Goal: Task Accomplishment & Management: Complete application form

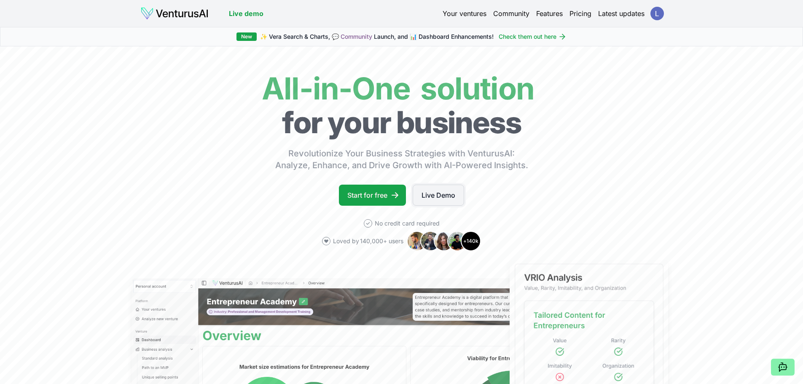
click at [445, 196] on link "Live Demo" at bounding box center [438, 195] width 51 height 21
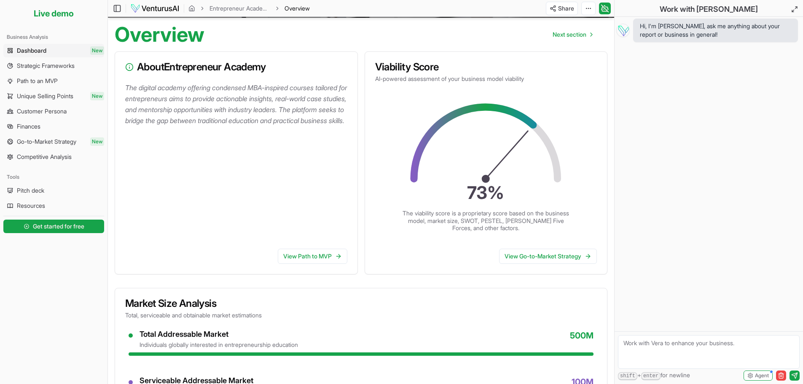
scroll to position [54, 0]
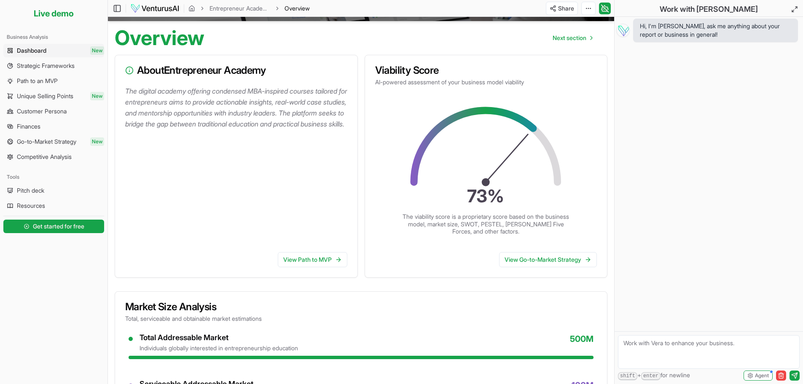
click at [33, 50] on span "Dashboard" at bounding box center [32, 50] width 30 height 8
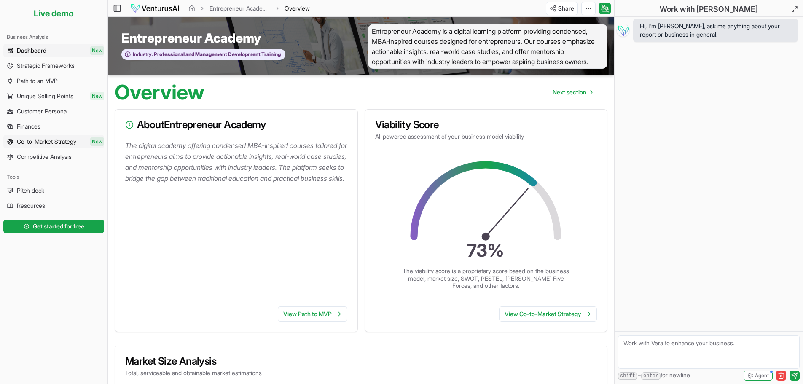
click at [28, 143] on span "Go-to-Market Strategy" at bounding box center [46, 141] width 59 height 8
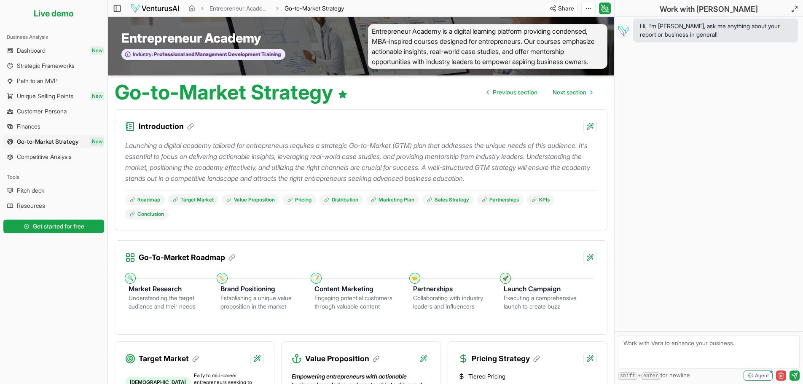
click at [680, 349] on textarea at bounding box center [709, 352] width 182 height 34
click at [748, 344] on textarea "create marketing sheets for a home stager" at bounding box center [709, 352] width 182 height 34
type textarea "create marketing sheets for a home stager to build business with realtors"
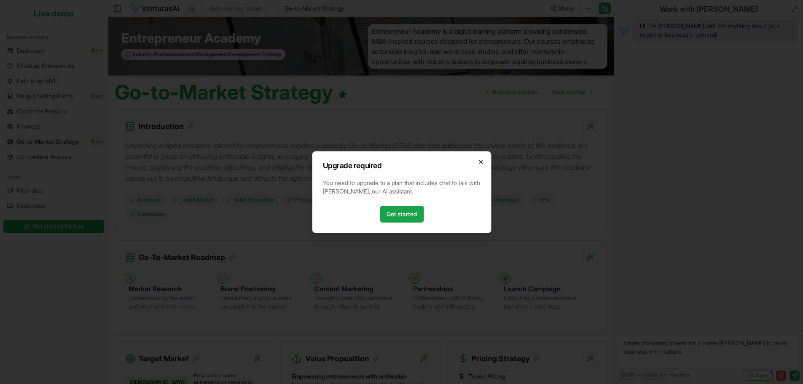
click at [482, 159] on icon "button" at bounding box center [480, 162] width 7 height 7
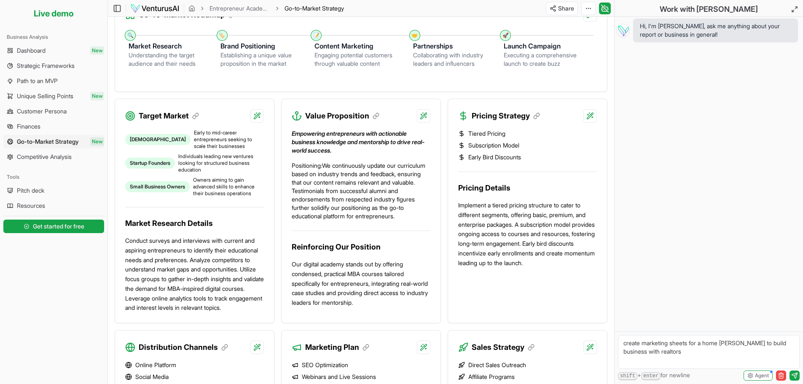
scroll to position [253, 0]
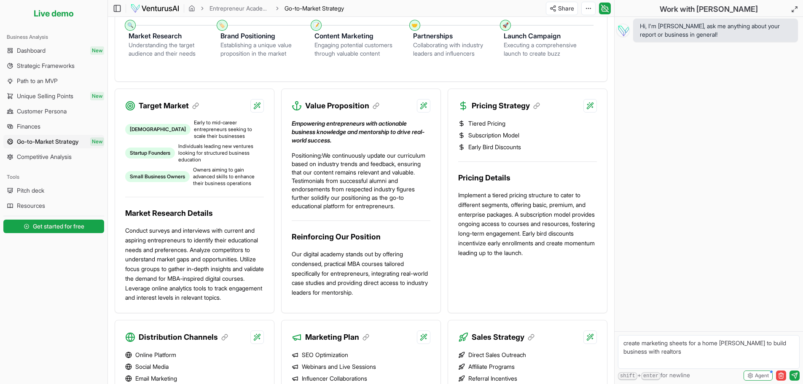
click at [46, 140] on span "Go-to-Market Strategy" at bounding box center [48, 141] width 62 height 8
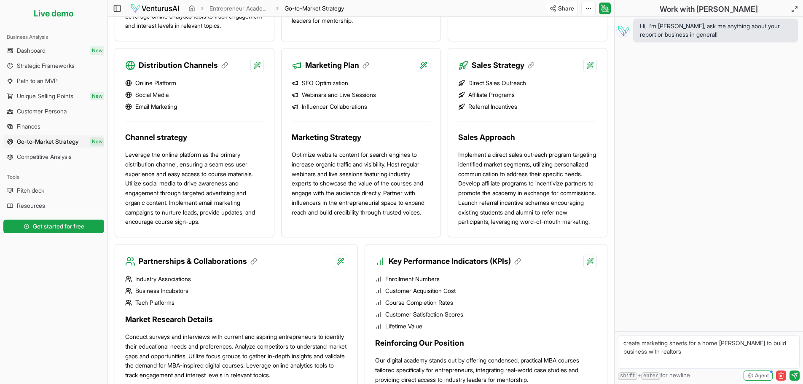
scroll to position [548, 0]
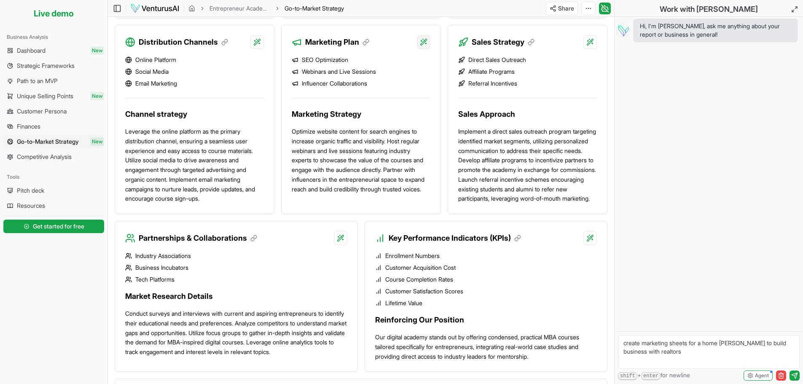
click at [386, 93] on div "Provide detailed explanation" at bounding box center [369, 91] width 110 height 13
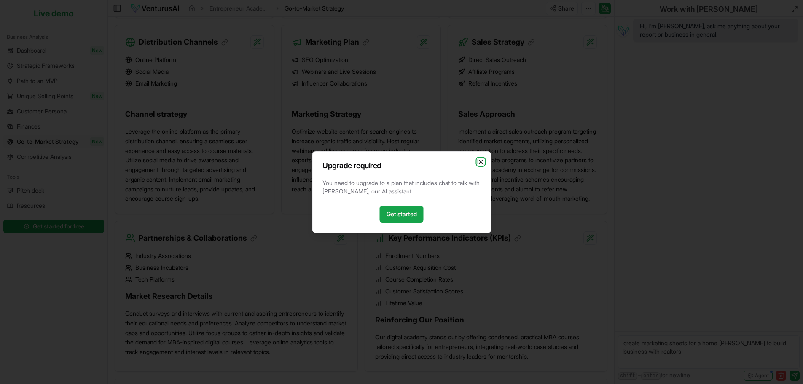
click at [481, 160] on icon "button" at bounding box center [480, 162] width 7 height 7
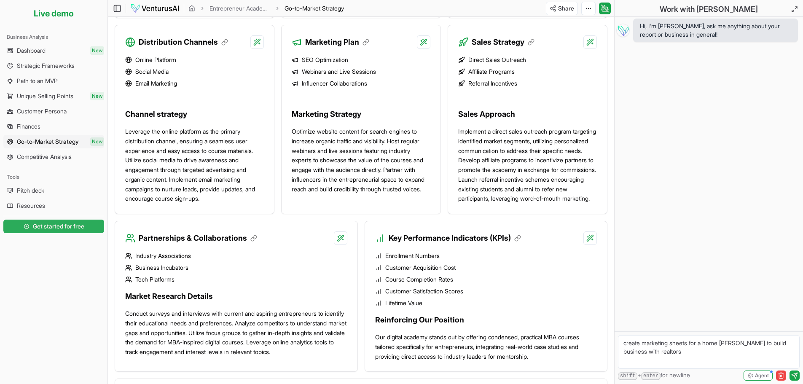
click at [70, 225] on span "Get started for free" at bounding box center [58, 226] width 51 height 8
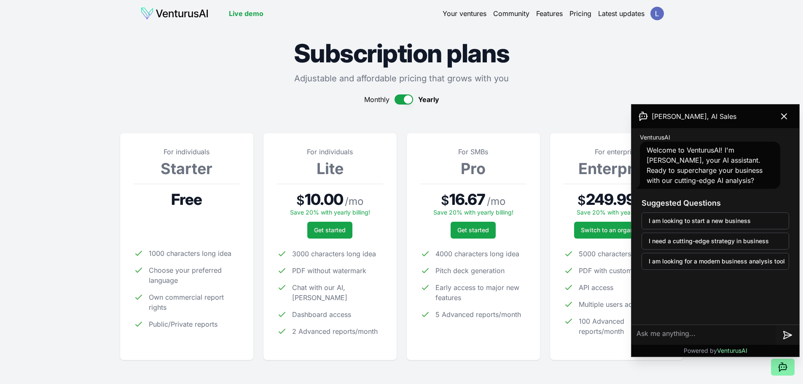
click at [675, 334] on textarea at bounding box center [704, 335] width 144 height 20
type textarea "looking for marketing material for my business as a home [PERSON_NAME]"
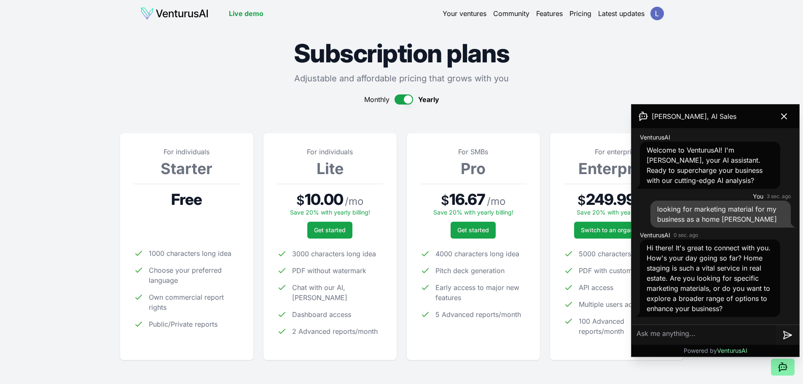
click at [674, 336] on textarea at bounding box center [704, 335] width 144 height 20
type textarea "I would like to explore"
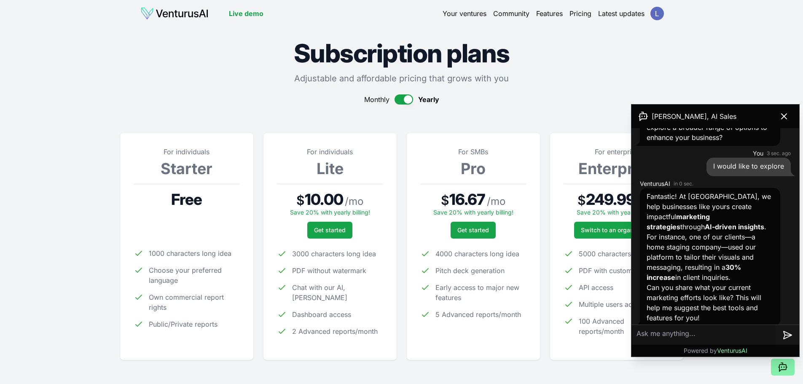
scroll to position [178, 0]
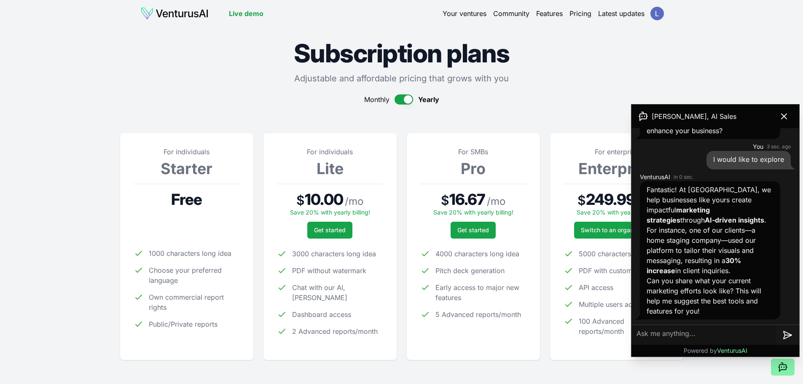
click at [678, 336] on textarea at bounding box center [704, 335] width 144 height 20
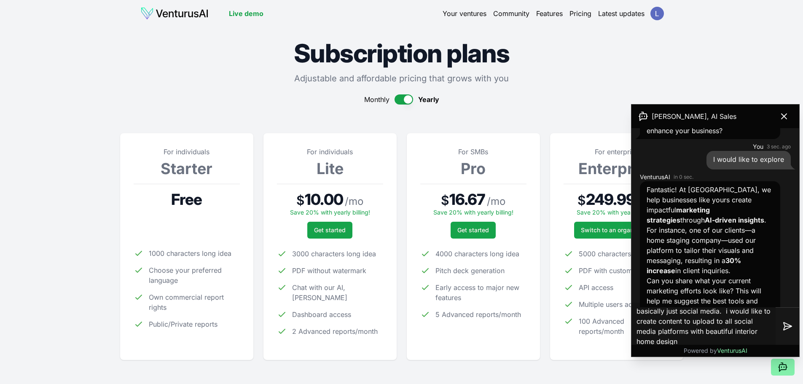
type textarea "basically just social media. i would like to create content to upload to all so…"
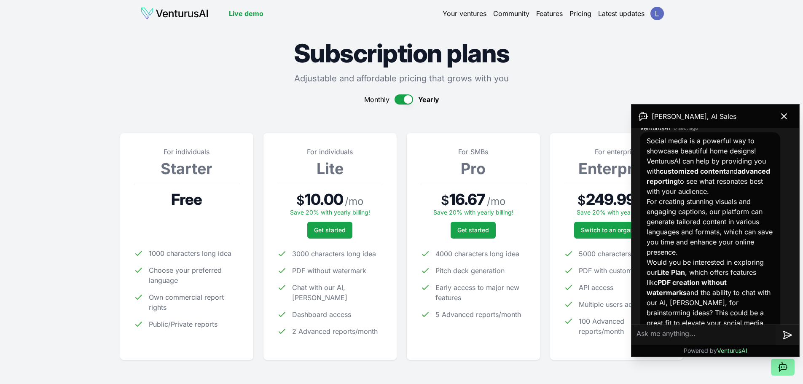
scroll to position [478, 0]
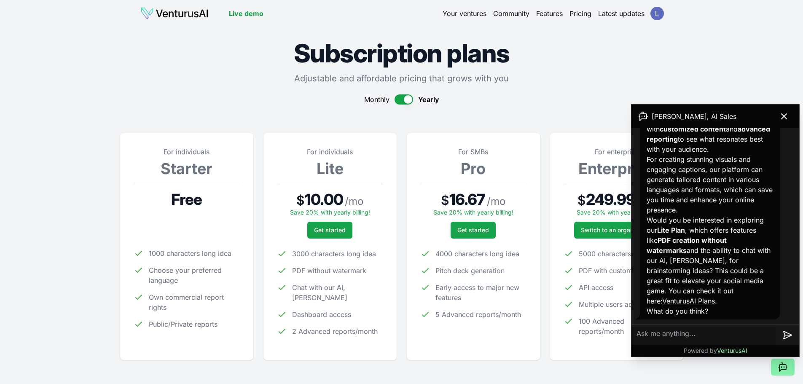
click at [673, 338] on textarea at bounding box center [704, 335] width 144 height 20
click at [711, 327] on textarea "can VenturusAI create cisuals of home interior" at bounding box center [704, 333] width 144 height 27
click at [663, 339] on textarea "can VenturusAI create visuals of home interior" at bounding box center [704, 333] width 144 height 27
click at [727, 329] on textarea "can VenturusAI create visuals of home interiors such as livingrooms, bedrooms k…" at bounding box center [704, 329] width 144 height 37
click at [663, 339] on textarea "can VenturusAI create visuals of home interiors such as livingrooms, bedrooms k…" at bounding box center [704, 329] width 144 height 37
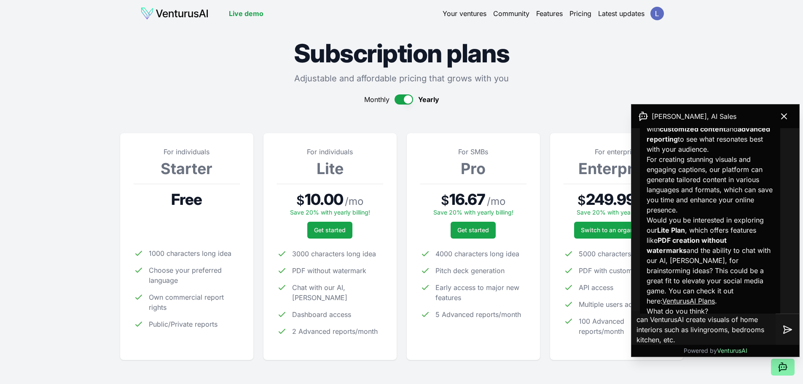
type textarea "can VenturusAI create visuals of home interiors such as livingrooms, bedrooms k…"
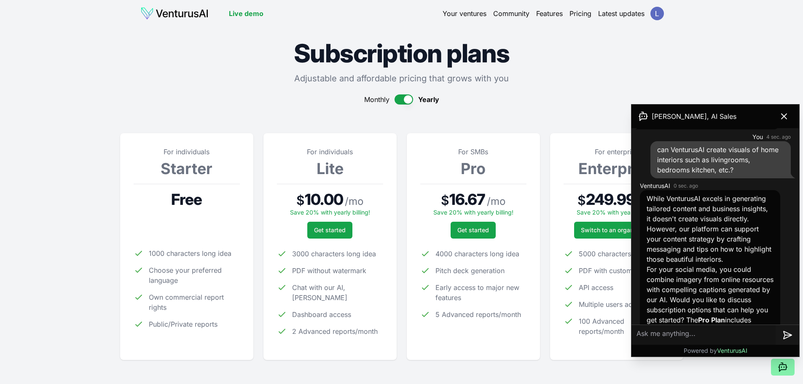
scroll to position [718, 0]
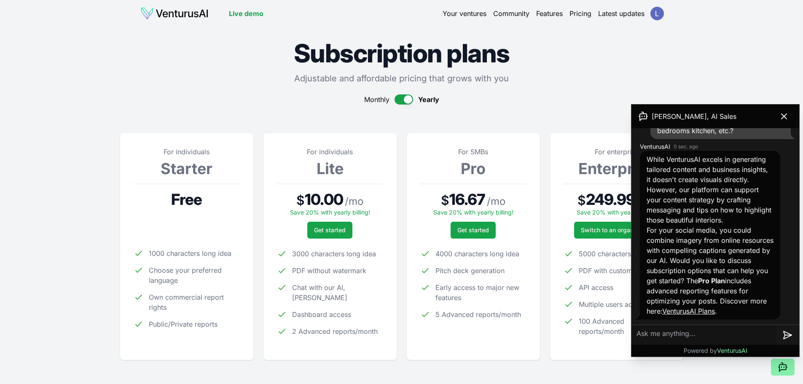
click at [208, 242] on div "For individuals Starter Free 1000 characters long idea Choose your preferred la…" at bounding box center [187, 247] width 106 height 200
click at [675, 335] on textarea at bounding box center [704, 335] width 144 height 20
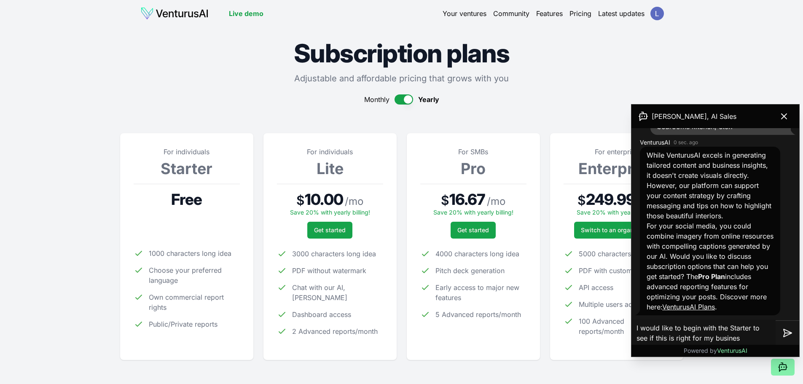
type textarea "I would like to begin with the Starter to see if this is right for my business"
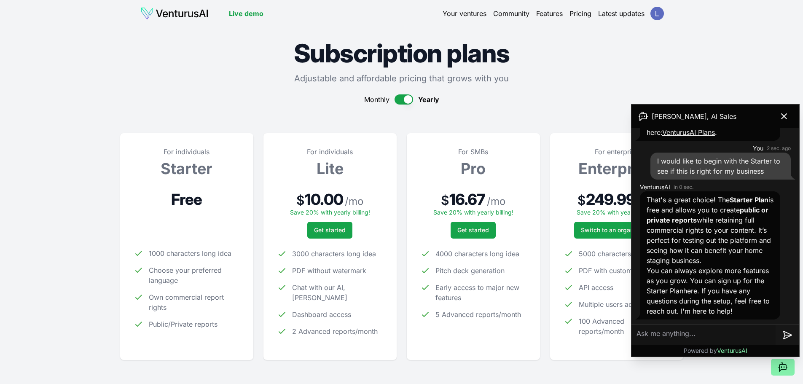
scroll to position [907, 0]
click at [697, 292] on link "here" at bounding box center [691, 291] width 14 height 8
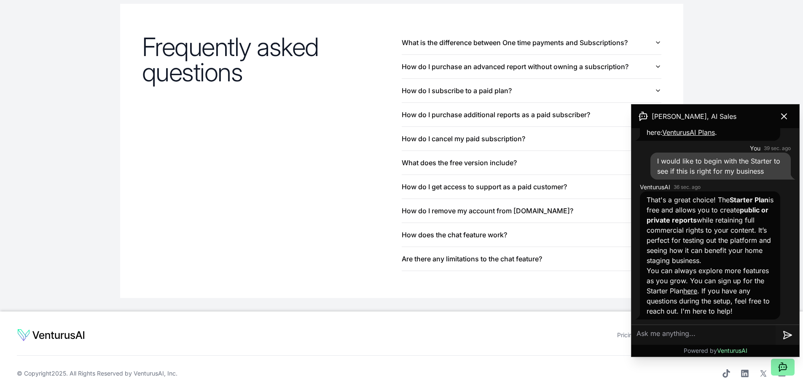
scroll to position [918, 0]
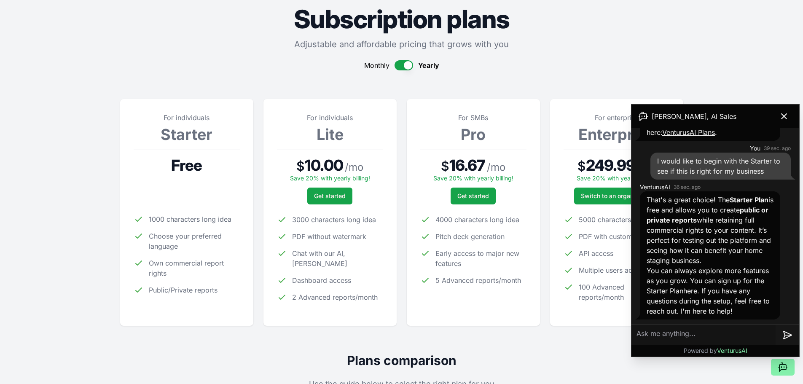
scroll to position [0, 0]
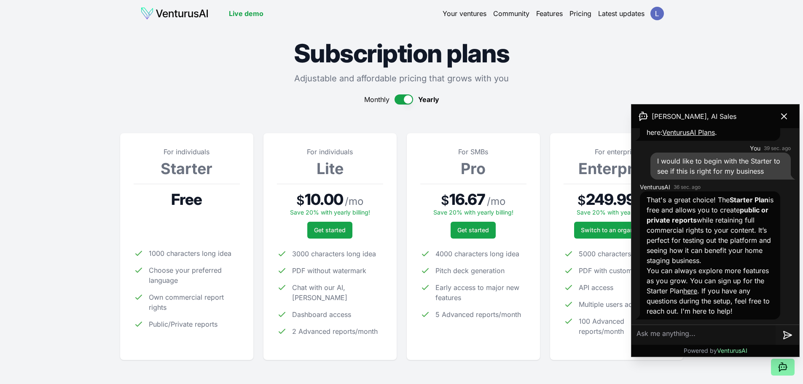
click at [468, 14] on link "Your ventures" at bounding box center [465, 13] width 44 height 10
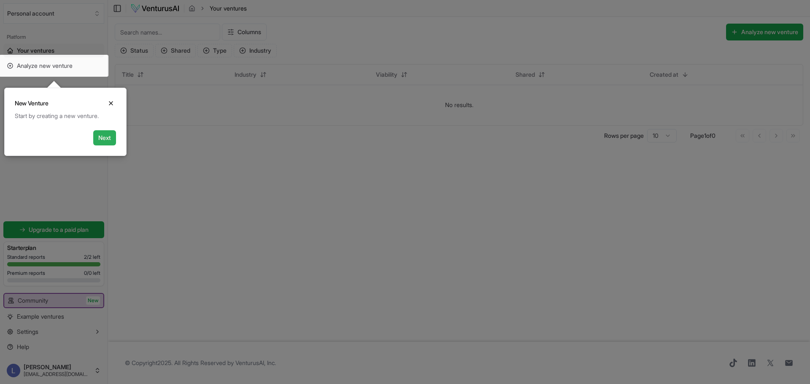
click at [107, 136] on button "Next" at bounding box center [104, 137] width 23 height 15
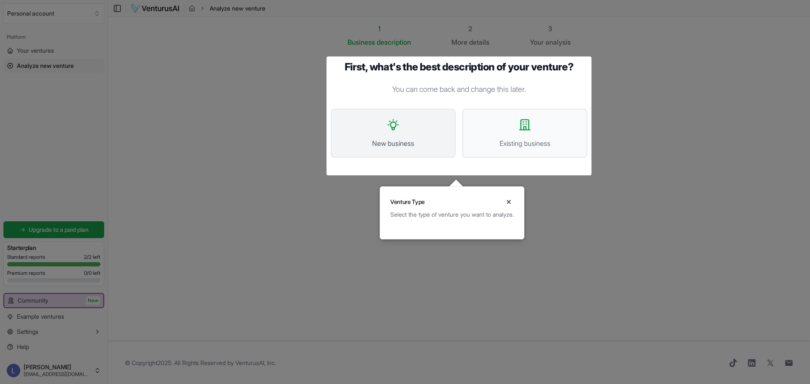
click at [390, 133] on button "New business" at bounding box center [393, 133] width 125 height 49
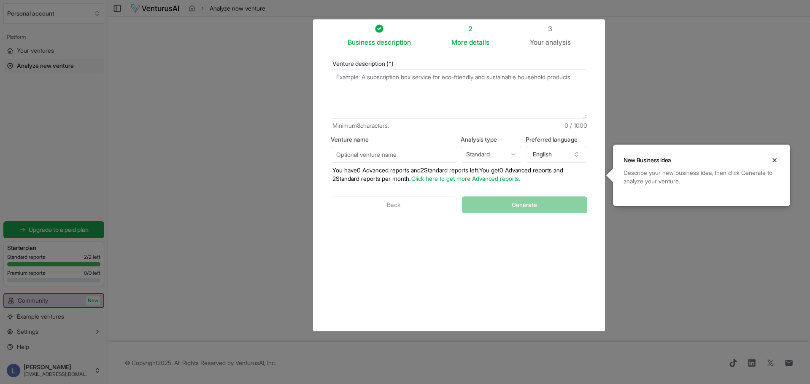
drag, startPoint x: 371, startPoint y: 85, endPoint x: 338, endPoint y: 82, distance: 33.4
click at [338, 82] on textarea "Venture description (*)" at bounding box center [459, 94] width 256 height 50
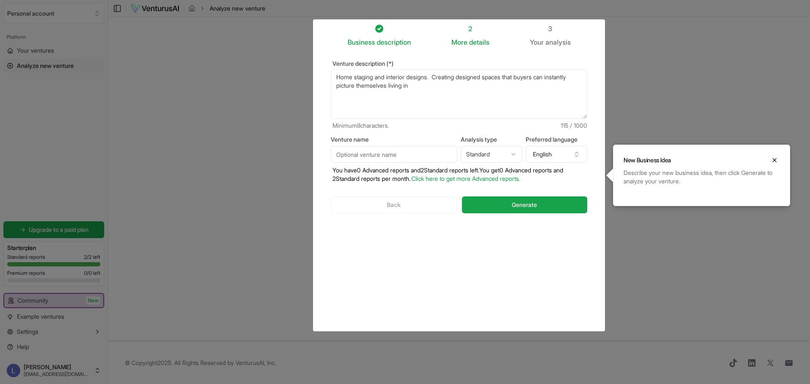
type textarea "Home staging and interior designs. Creating designed spaces that buyers can ins…"
click at [399, 151] on input "Venture name" at bounding box center [394, 154] width 126 height 17
type input "LMW Staging & Home Designs"
click at [501, 155] on html "We value your privacy We use cookies to enhance your browsing experience, serve…" at bounding box center [405, 192] width 810 height 384
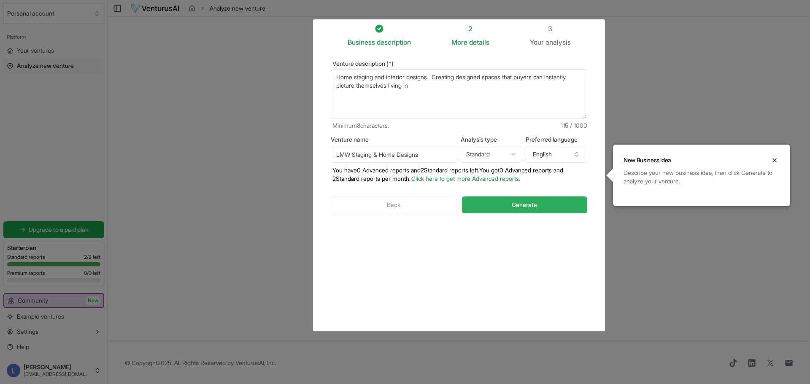
click at [521, 203] on span "Generate" at bounding box center [523, 205] width 25 height 8
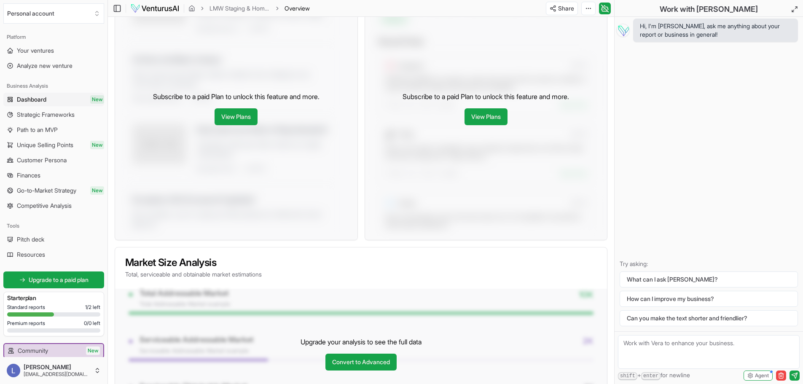
scroll to position [317, 0]
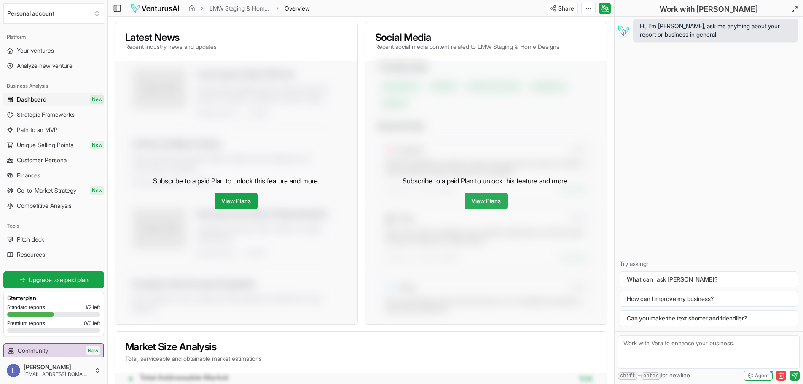
click at [486, 196] on link "View Plans" at bounding box center [486, 201] width 43 height 17
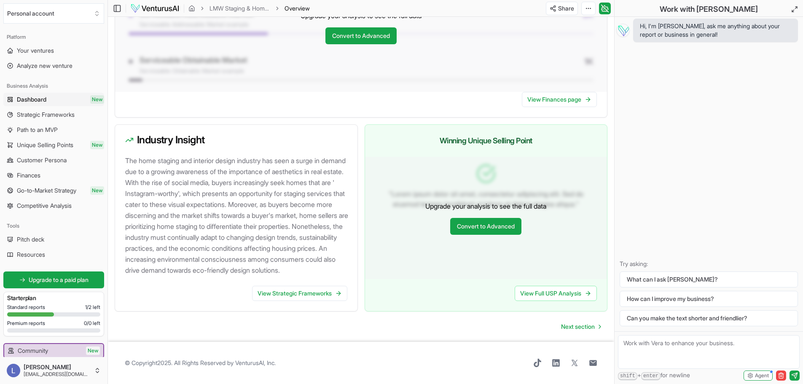
scroll to position [739, 0]
click at [579, 321] on link "Next section" at bounding box center [580, 326] width 53 height 17
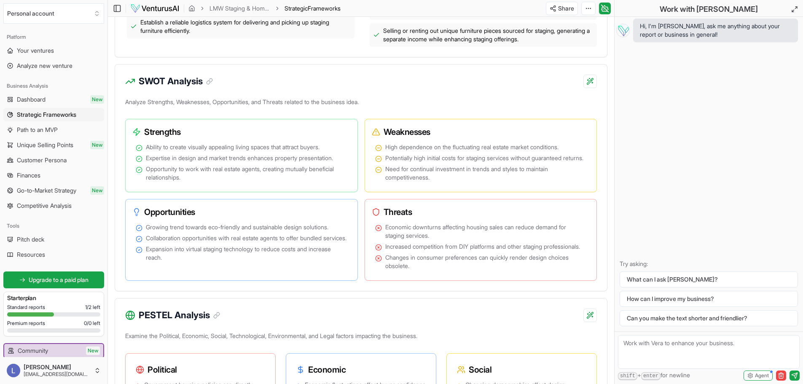
scroll to position [464, 0]
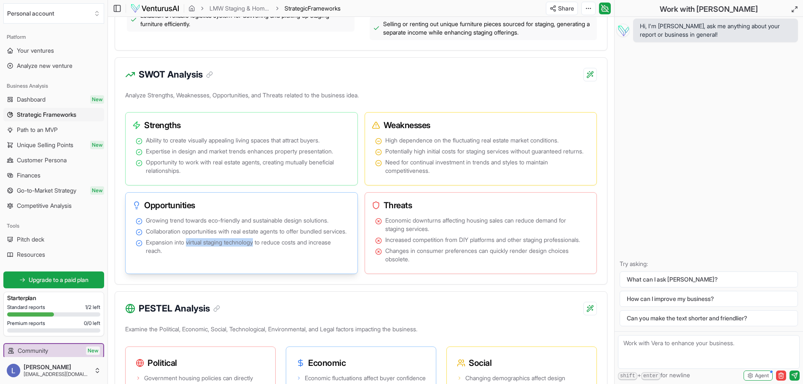
drag, startPoint x: 188, startPoint y: 260, endPoint x: 259, endPoint y: 262, distance: 71.3
click at [259, 255] on span "Expansion into virtual staging technology to reduce costs and increase reach." at bounding box center [247, 246] width 202 height 17
copy span "virtual staging technology"
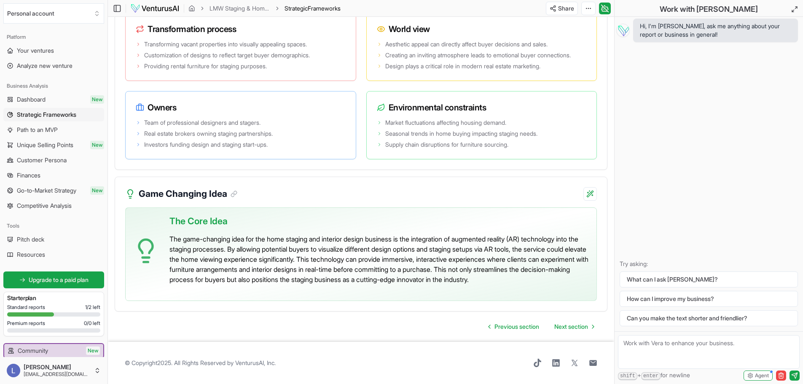
scroll to position [1668, 0]
